Goal: Task Accomplishment & Management: Manage account settings

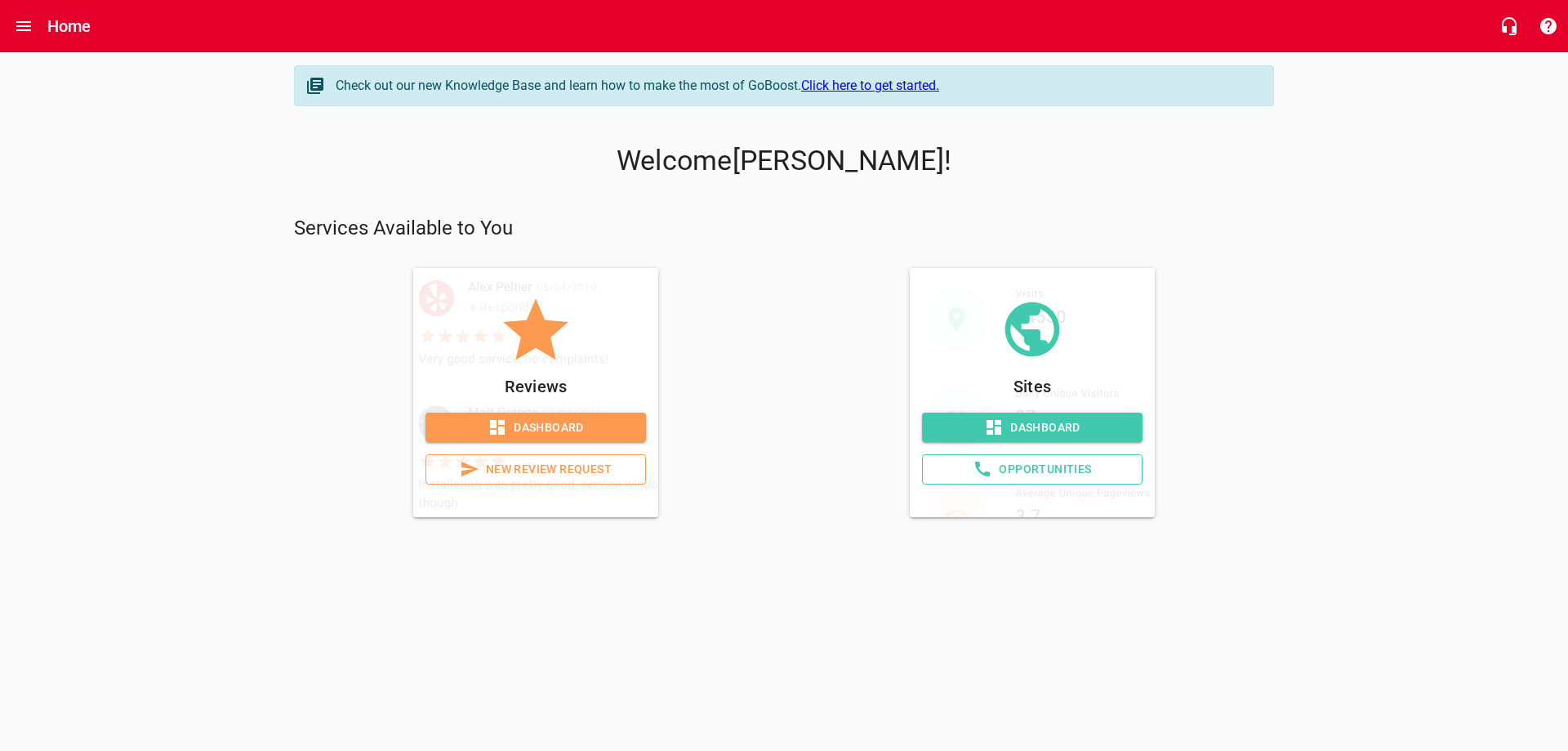
click at [530, 430] on span "Dashboard" at bounding box center [535, 428] width 194 height 20
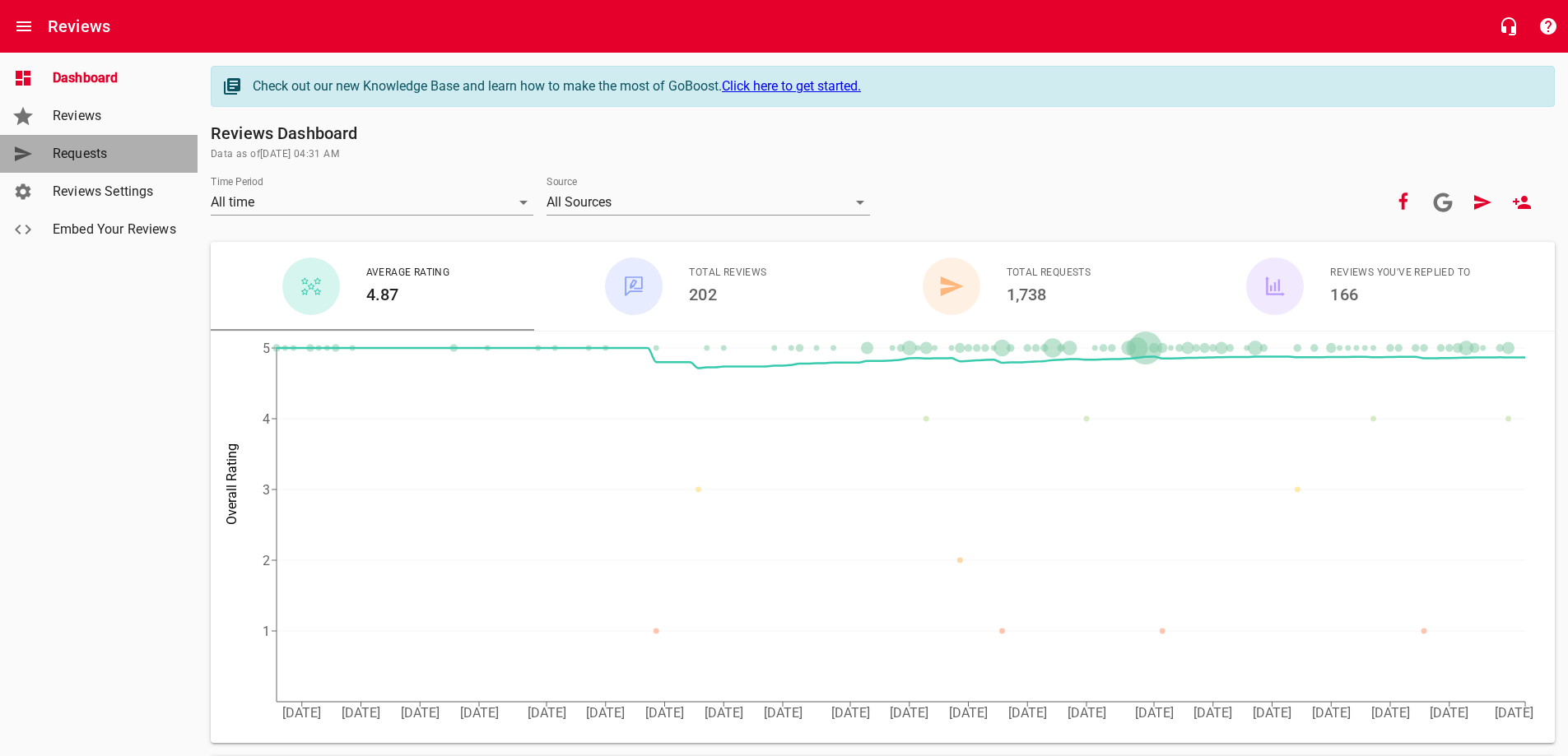
click at [94, 147] on span "Requests" at bounding box center [115, 153] width 125 height 19
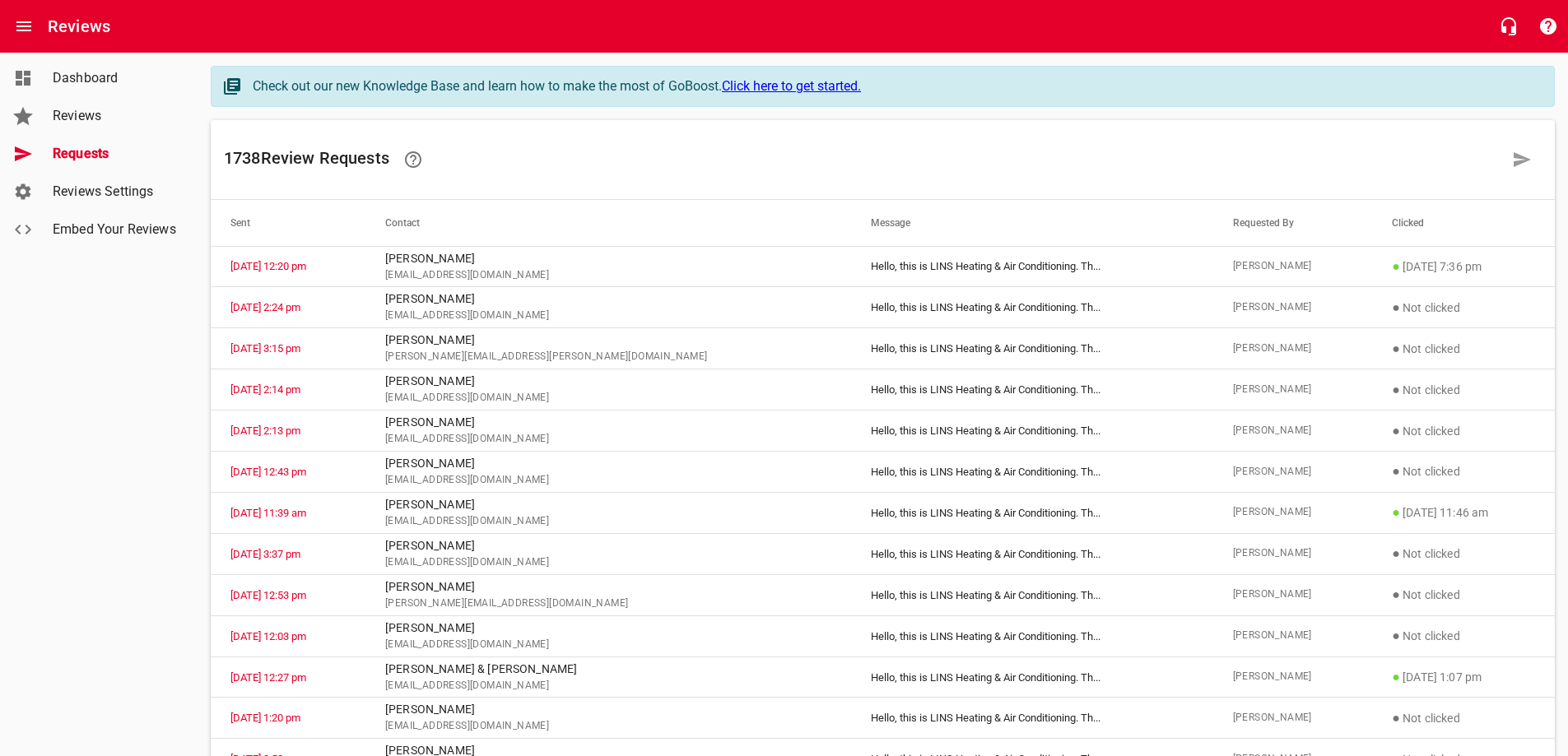
click at [64, 407] on div "Dashboard Reviews Requests Reviews Settings Embed Your Reviews" at bounding box center [99, 378] width 198 height 756
